Goal: Find specific page/section: Find specific page/section

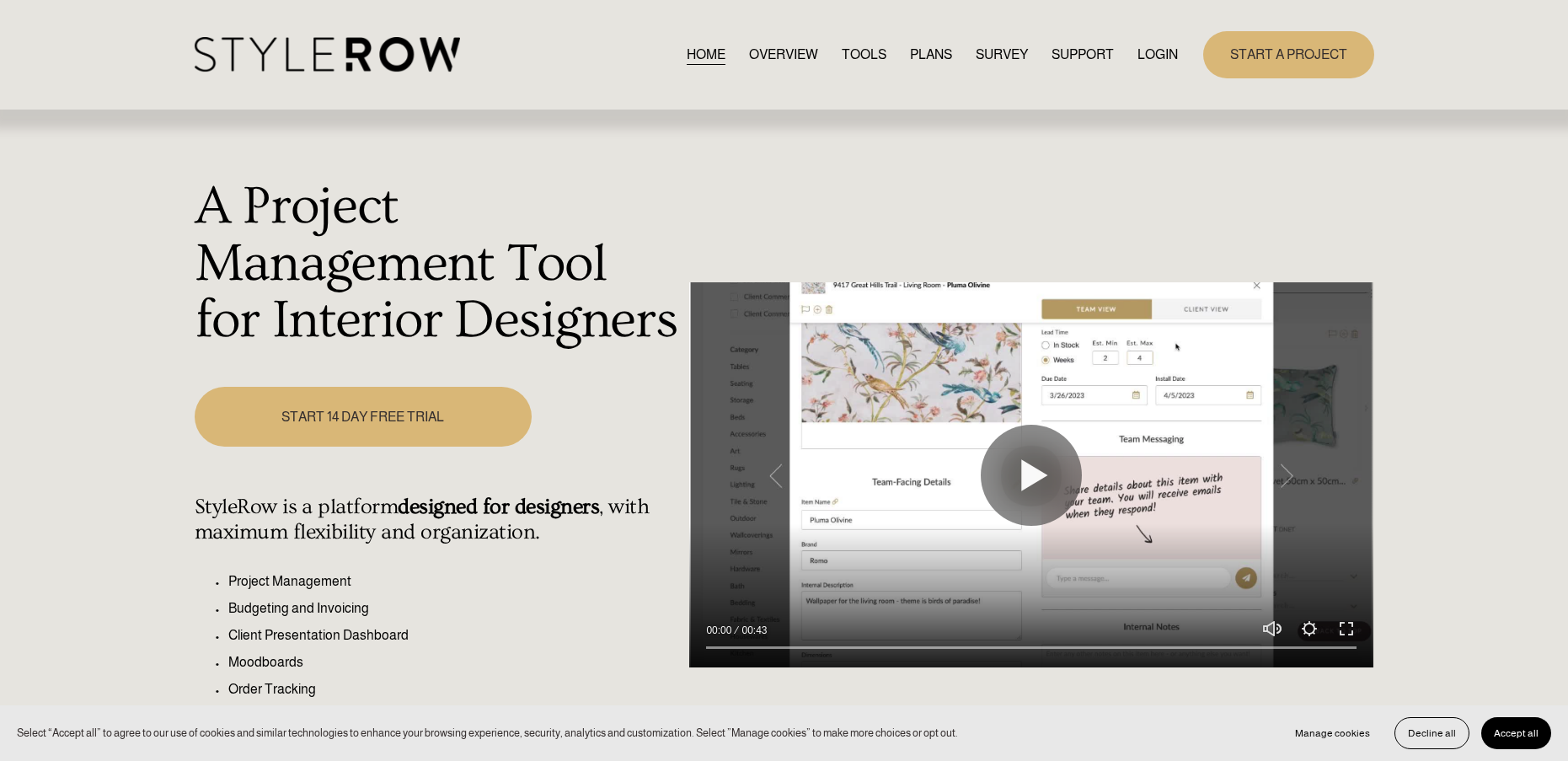
click at [1153, 52] on link "LOGIN" at bounding box center [1158, 54] width 40 height 23
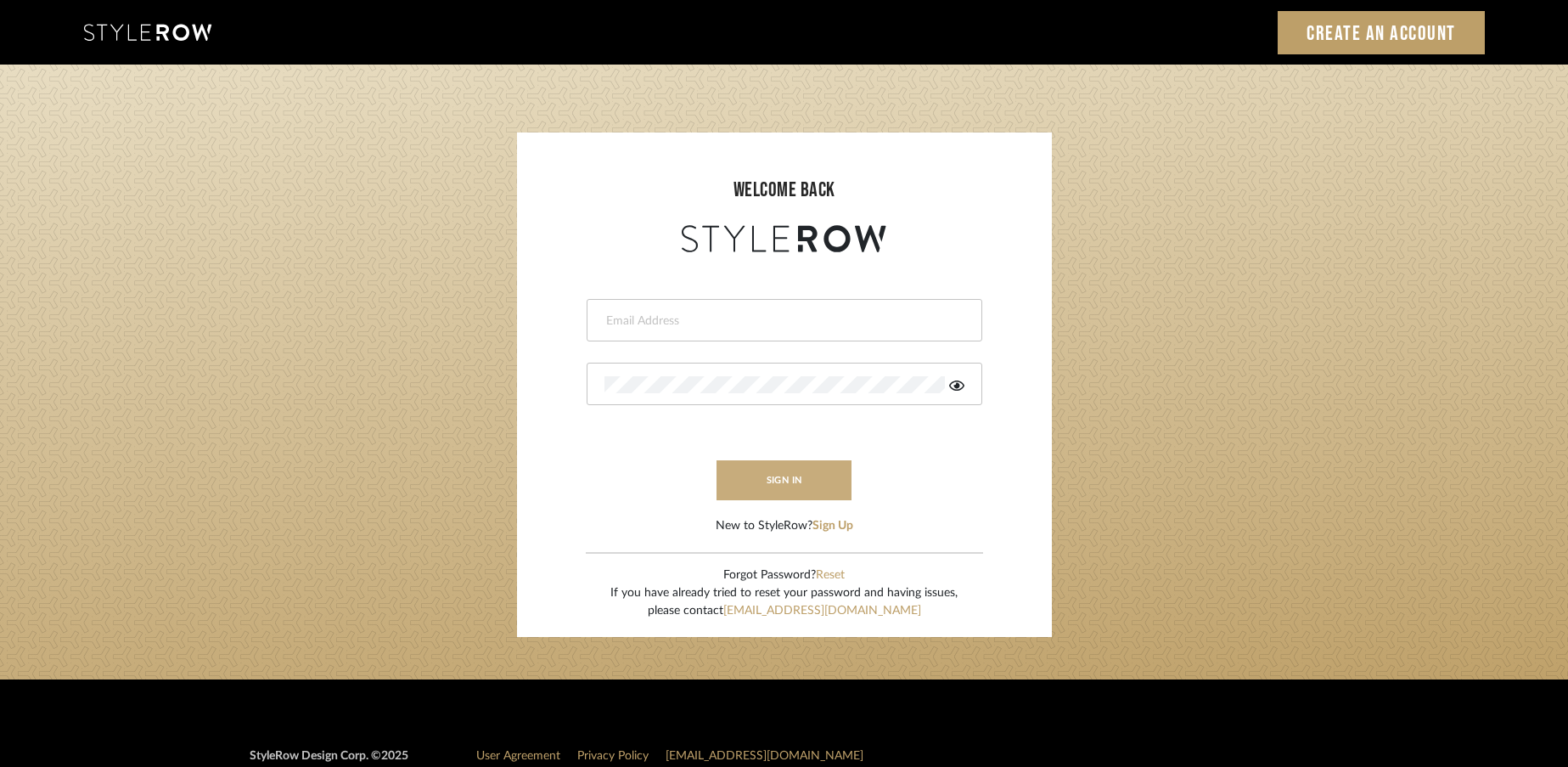
type input "rayeinteriordesign@gmail.com"
click at [762, 484] on button "sign in" at bounding box center [785, 479] width 136 height 39
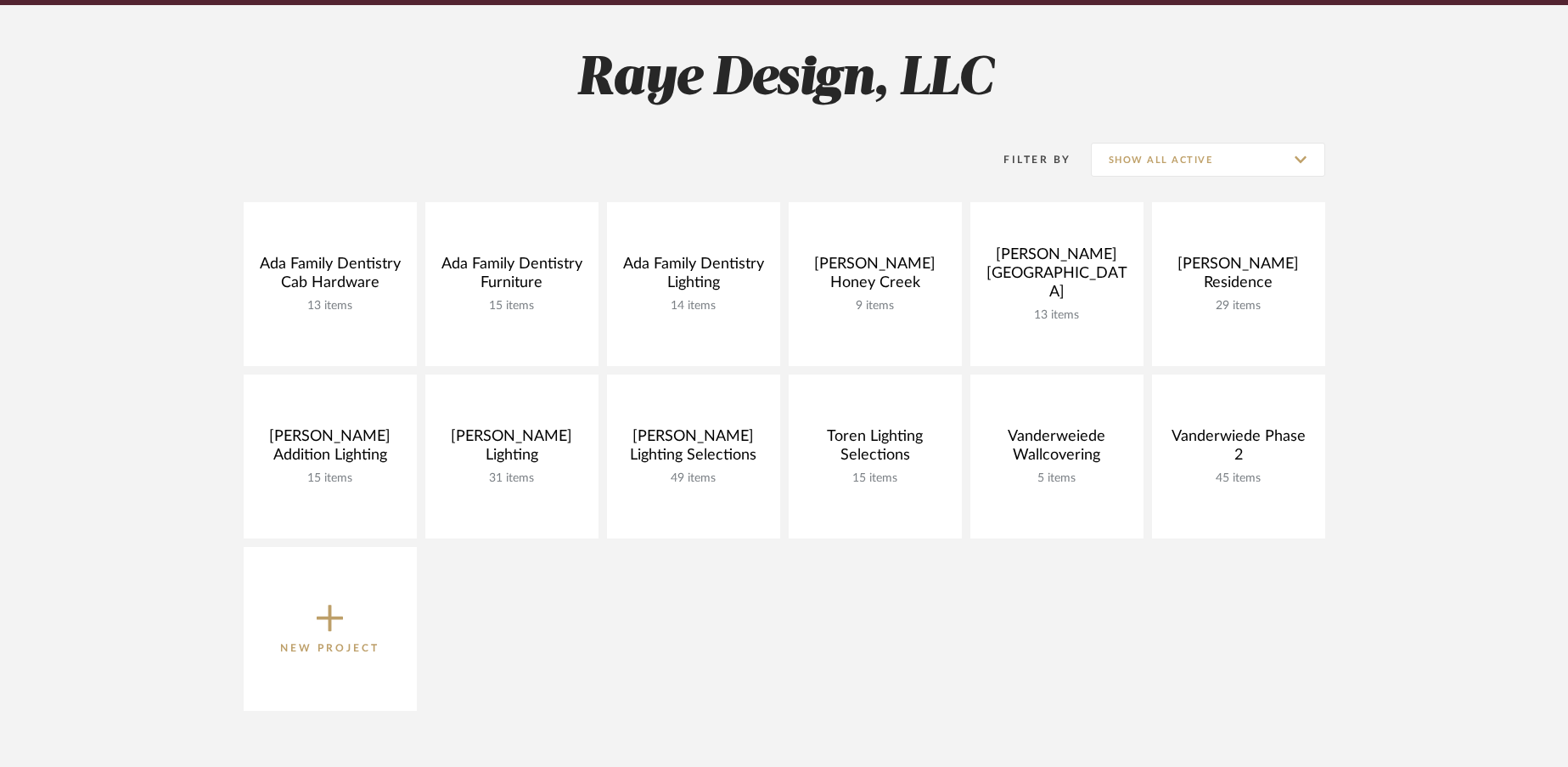
scroll to position [263, 0]
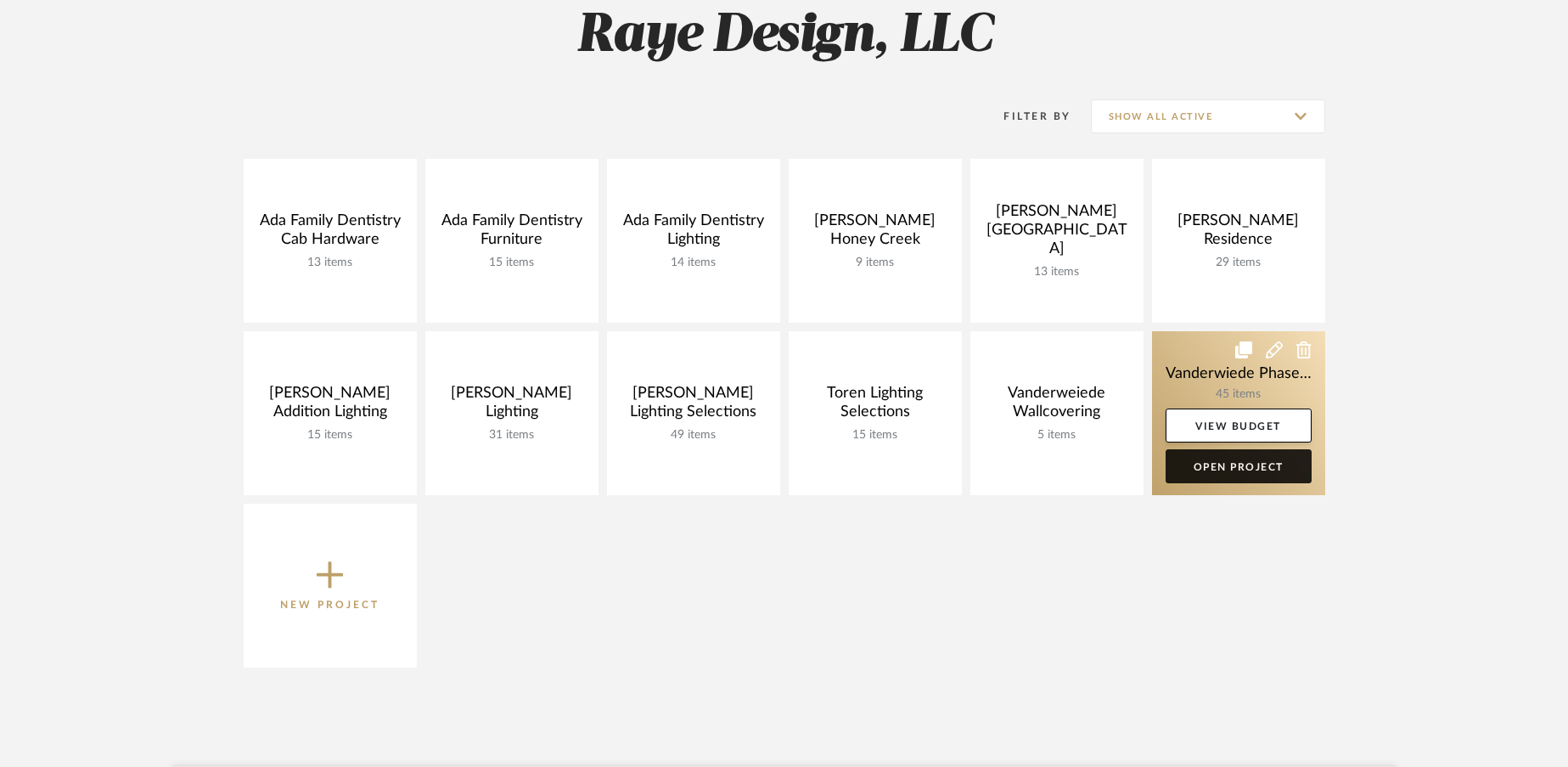
click at [1196, 468] on link "Open Project" at bounding box center [1238, 466] width 146 height 34
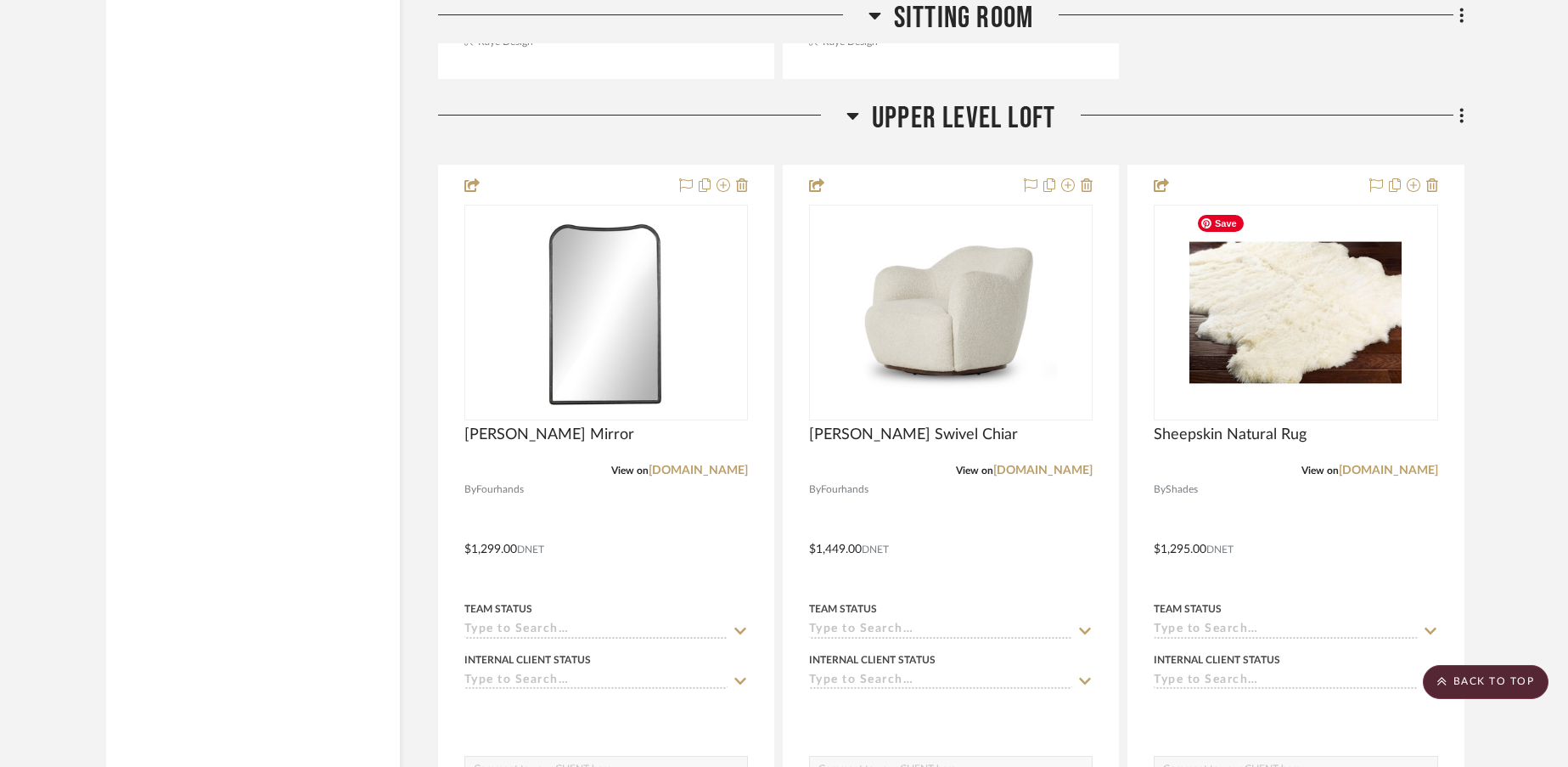
scroll to position [4315, 0]
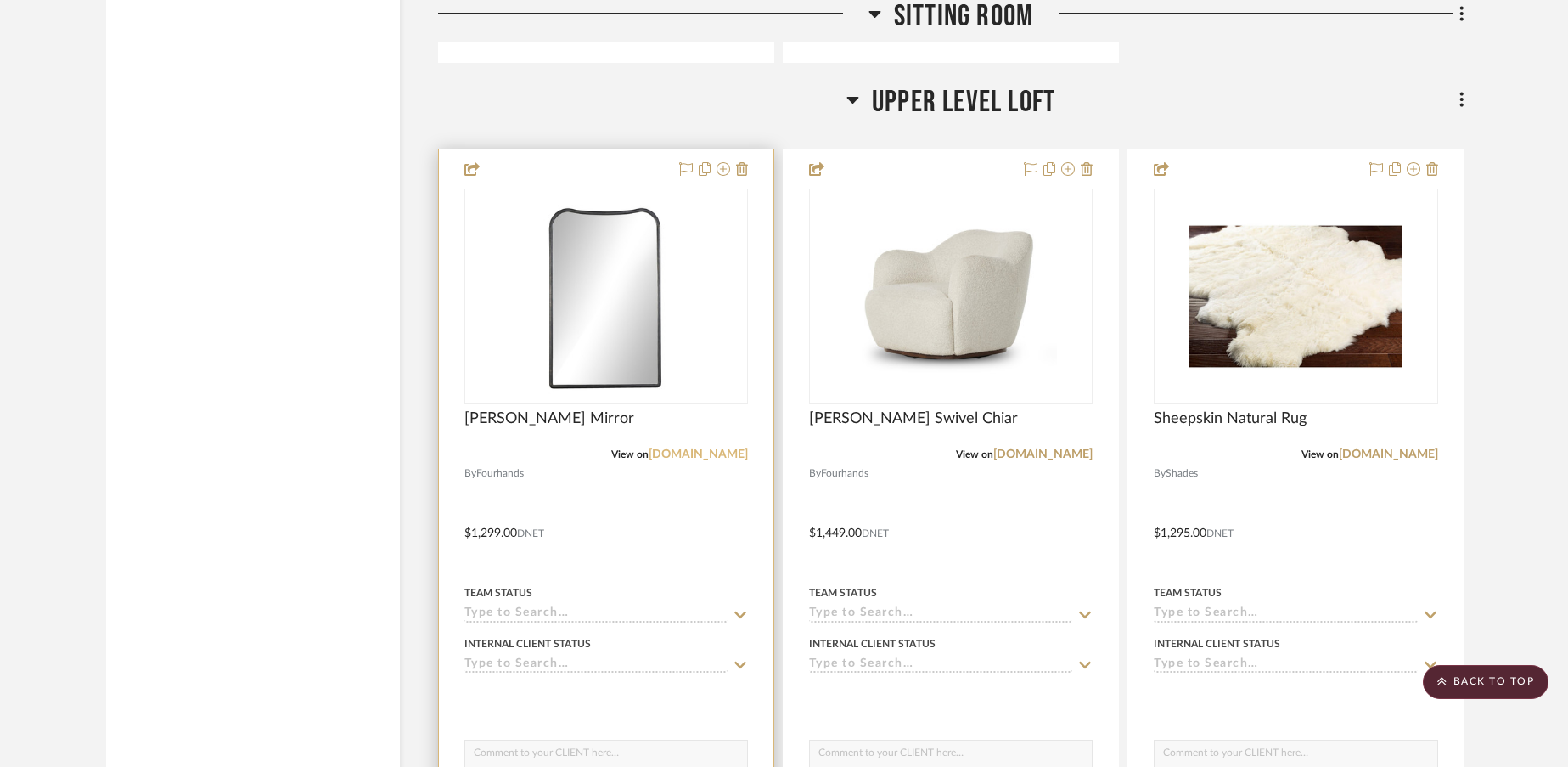
click at [697, 454] on link "fourhands.com" at bounding box center [699, 454] width 99 height 12
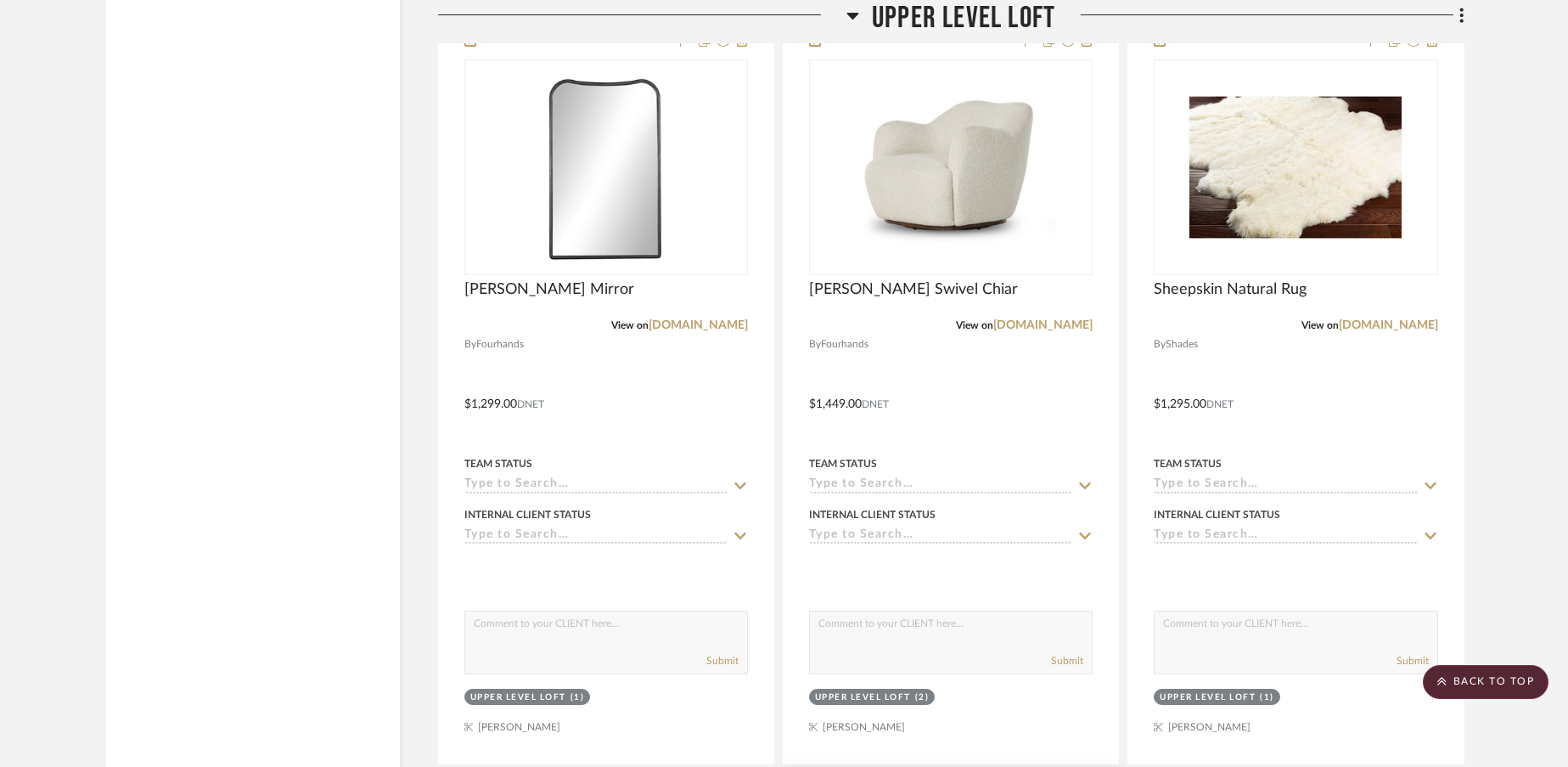
scroll to position [4439, 0]
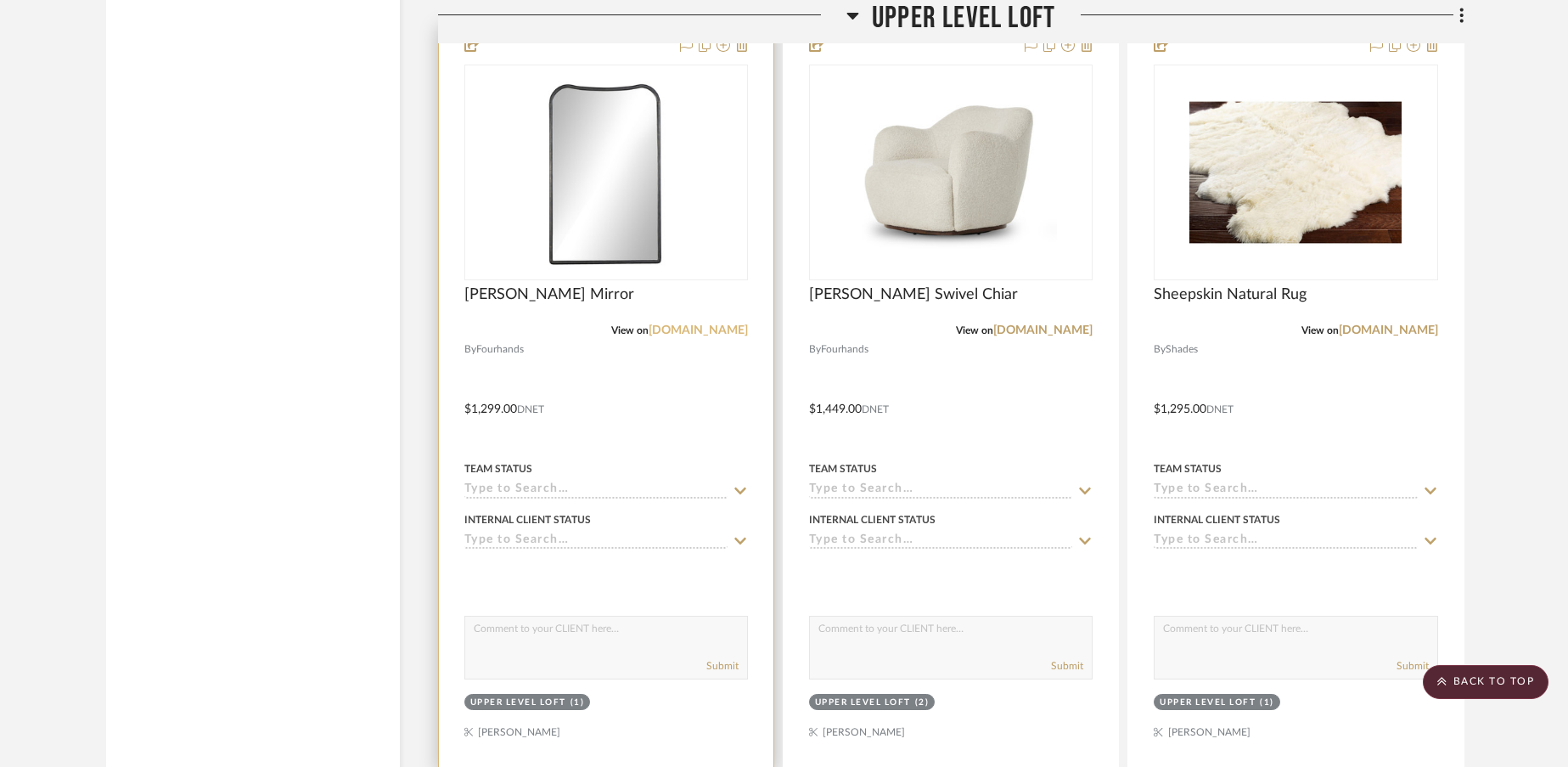
click at [683, 328] on link "fourhands.com" at bounding box center [699, 330] width 99 height 12
